Goal: Task Accomplishment & Management: Complete application form

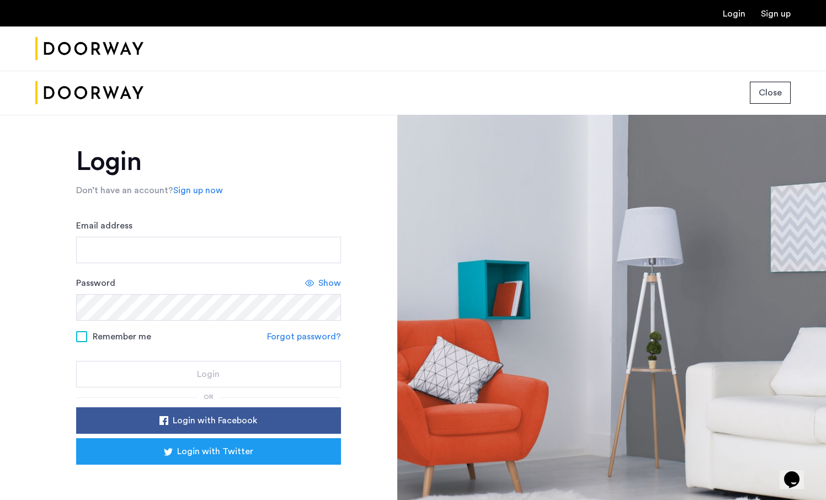
click at [771, 82] on button "Close" at bounding box center [770, 93] width 41 height 22
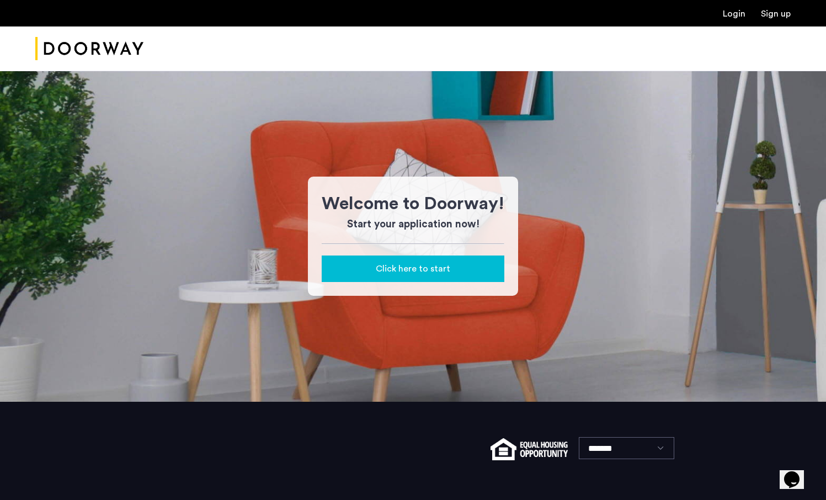
scroll to position [62, 0]
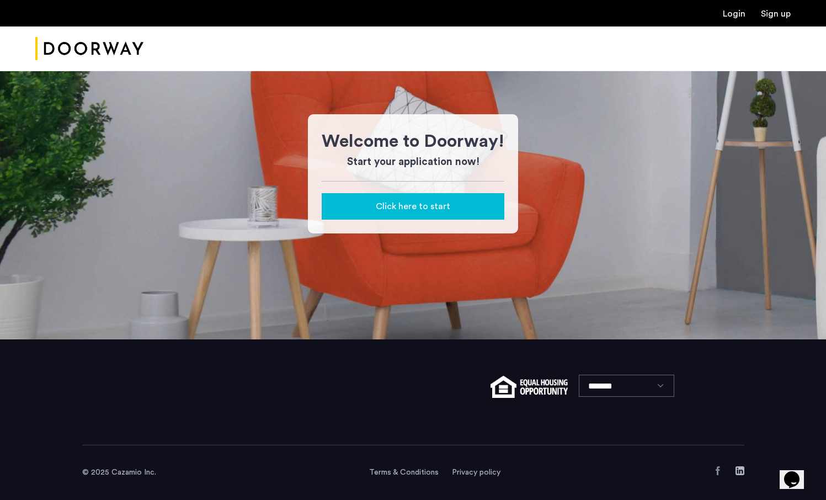
click at [379, 201] on span "Click here to start" at bounding box center [413, 206] width 75 height 13
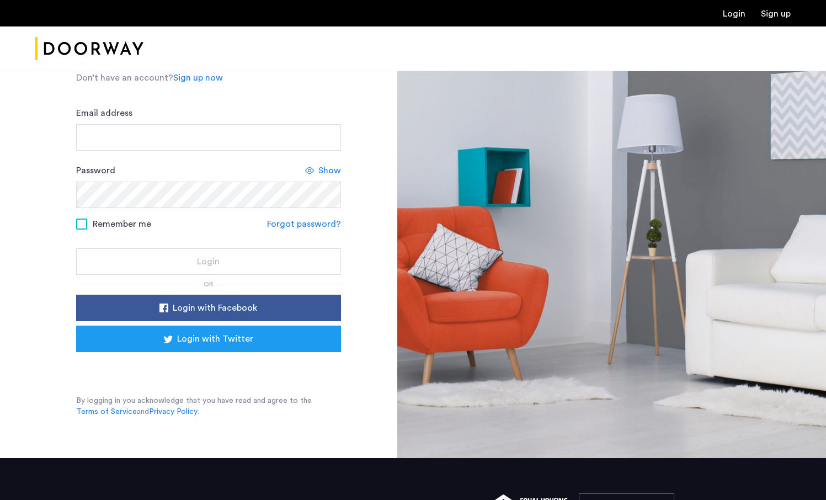
scroll to position [231, 0]
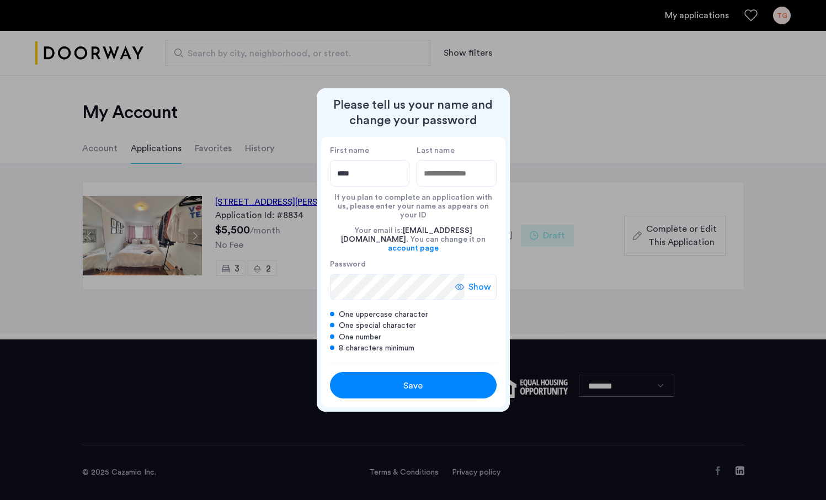
type input "****"
click at [447, 187] on input "Last name" at bounding box center [457, 173] width 80 height 26
type input "********"
click at [422, 379] on div "Save" at bounding box center [413, 385] width 106 height 13
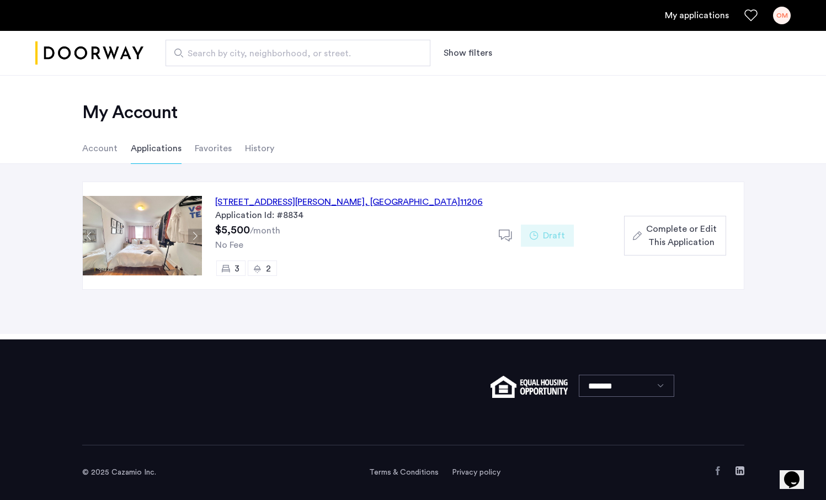
click at [365, 201] on span ", NY" at bounding box center [412, 202] width 95 height 9
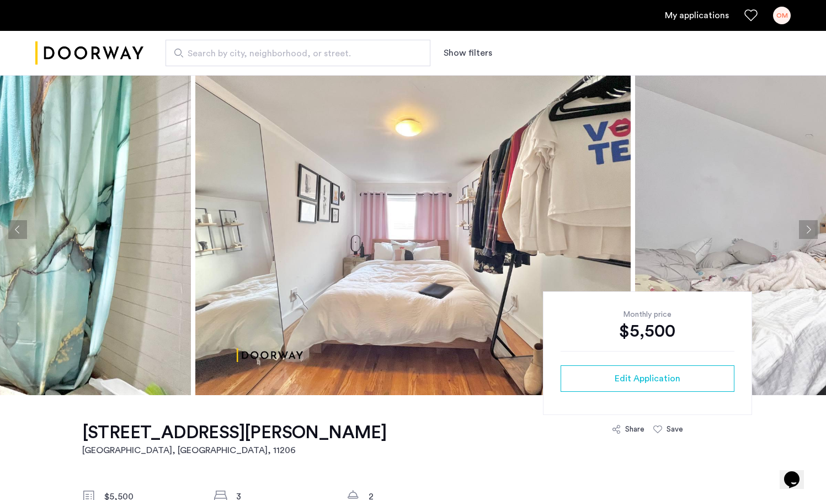
scroll to position [14, 0]
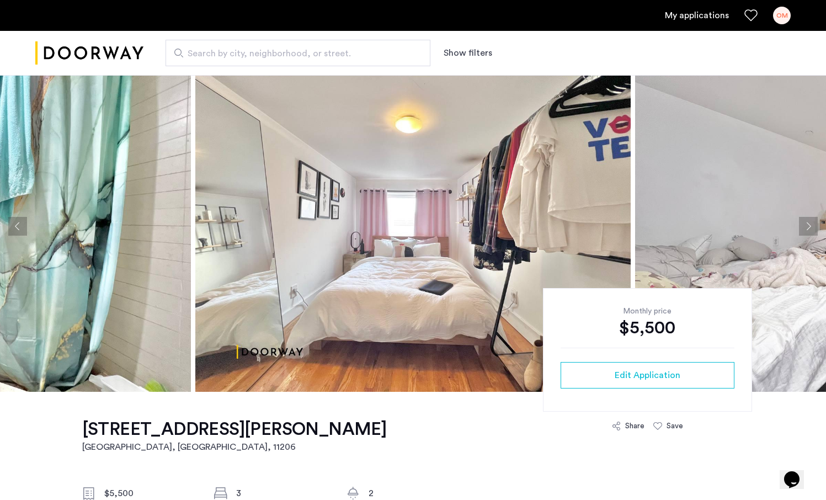
click at [22, 221] on button "Previous apartment" at bounding box center [17, 226] width 19 height 19
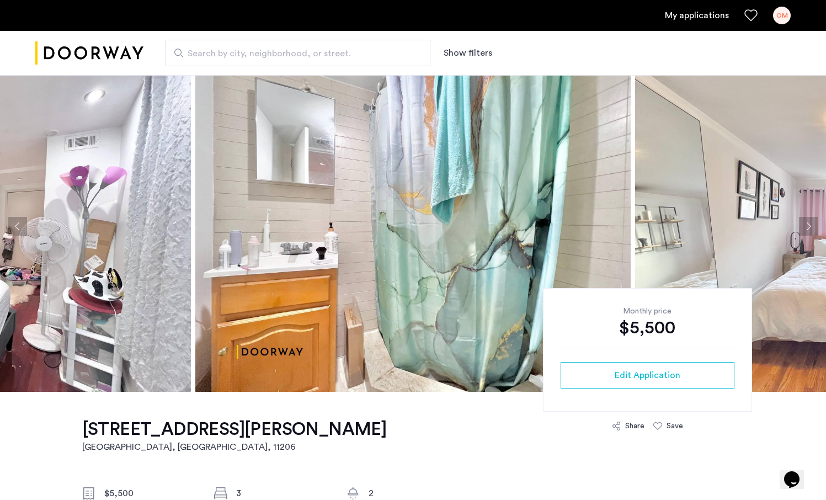
click at [21, 221] on button "Previous apartment" at bounding box center [17, 226] width 19 height 19
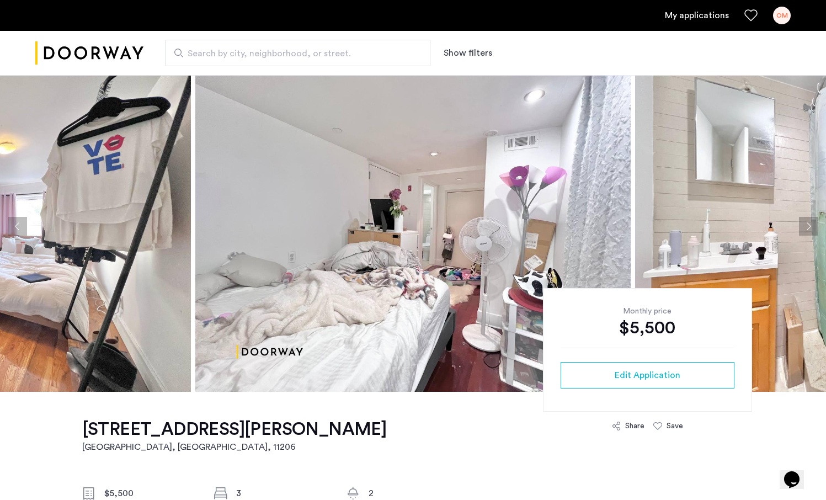
click at [21, 221] on button "Previous apartment" at bounding box center [17, 226] width 19 height 19
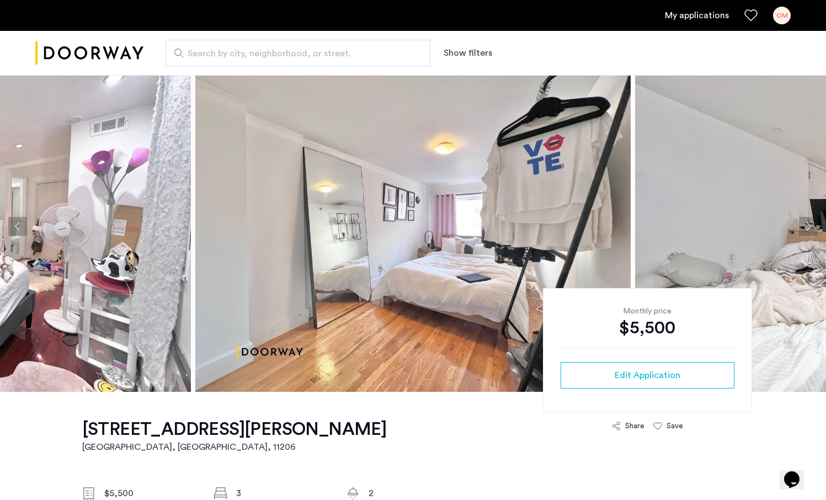
click at [21, 221] on button "Previous apartment" at bounding box center [17, 226] width 19 height 19
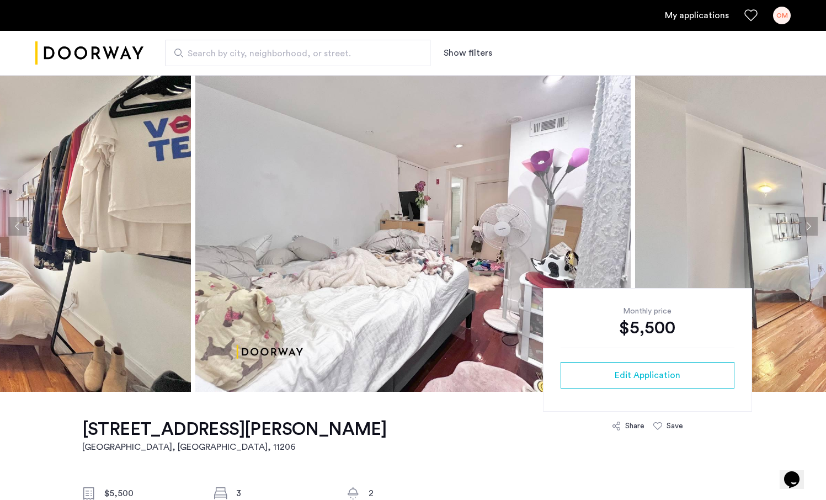
click at [21, 221] on button "Previous apartment" at bounding box center [17, 226] width 19 height 19
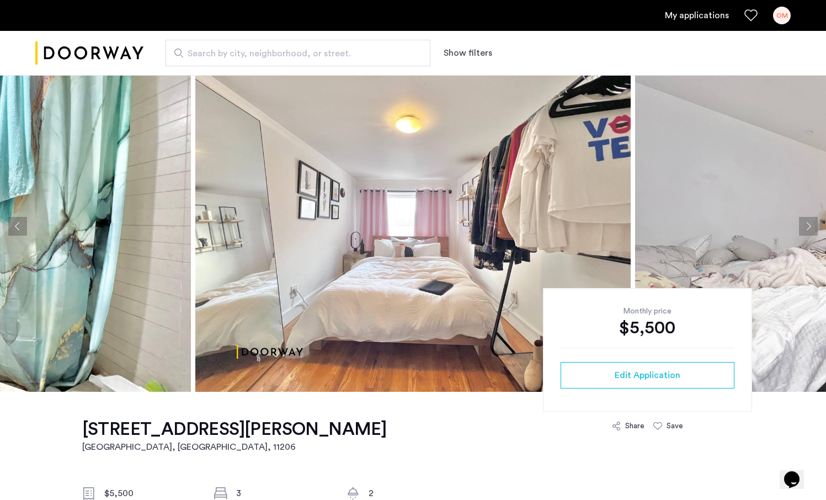
click at [21, 221] on button "Previous apartment" at bounding box center [17, 226] width 19 height 19
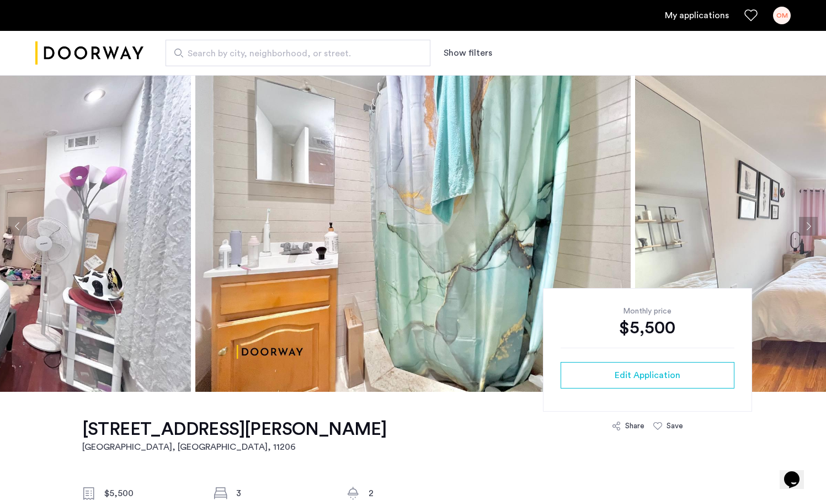
click at [21, 221] on button "Previous apartment" at bounding box center [17, 226] width 19 height 19
click at [18, 222] on button "Previous apartment" at bounding box center [17, 226] width 19 height 19
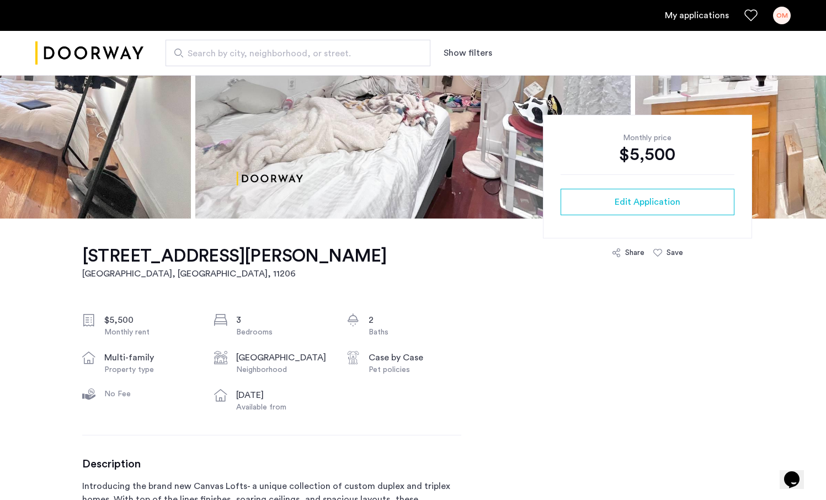
scroll to position [300, 0]
